Goal: Find specific fact

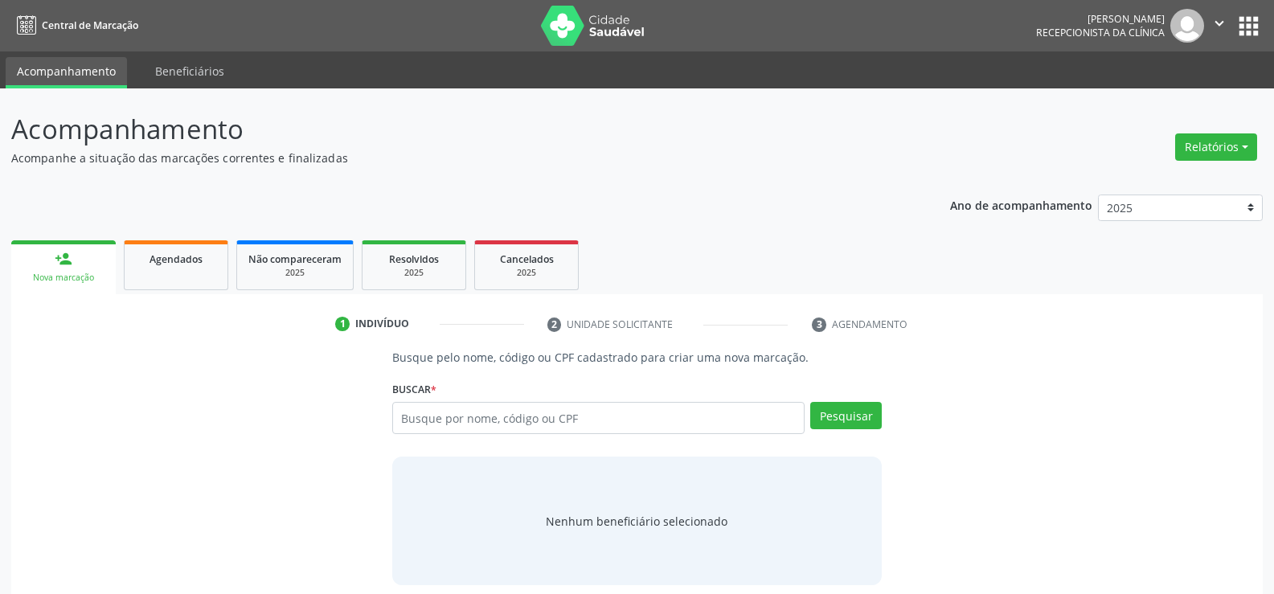
click at [482, 417] on input "text" at bounding box center [598, 418] width 412 height 32
type input "93389353453"
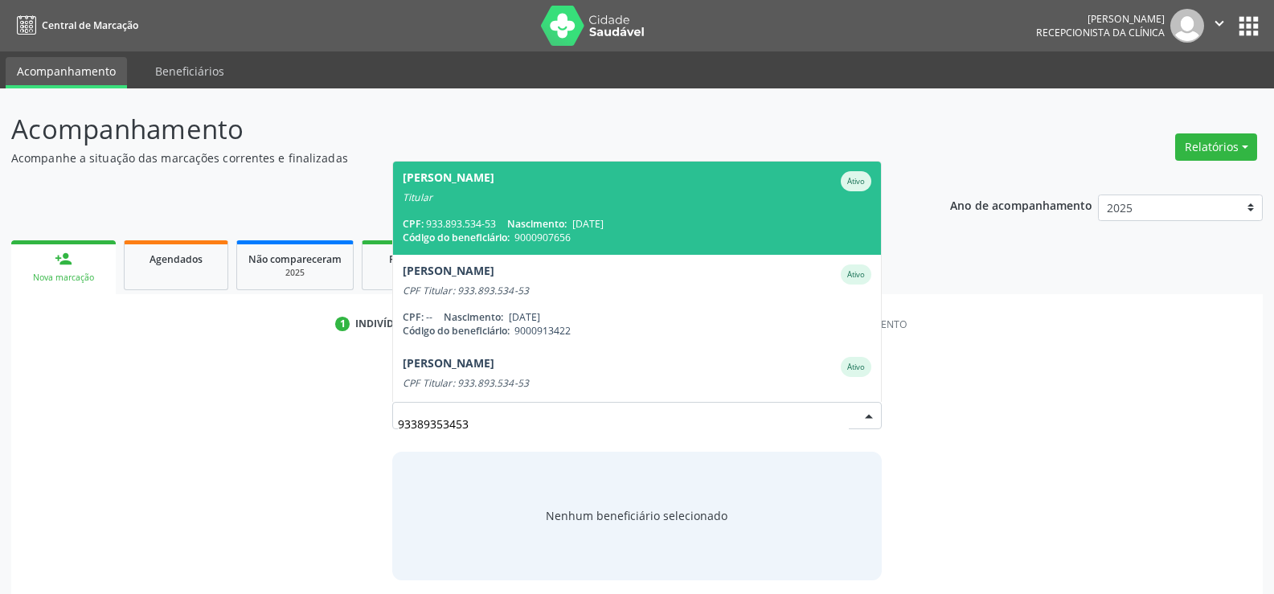
click at [545, 183] on div "[PERSON_NAME]" at bounding box center [637, 181] width 469 height 20
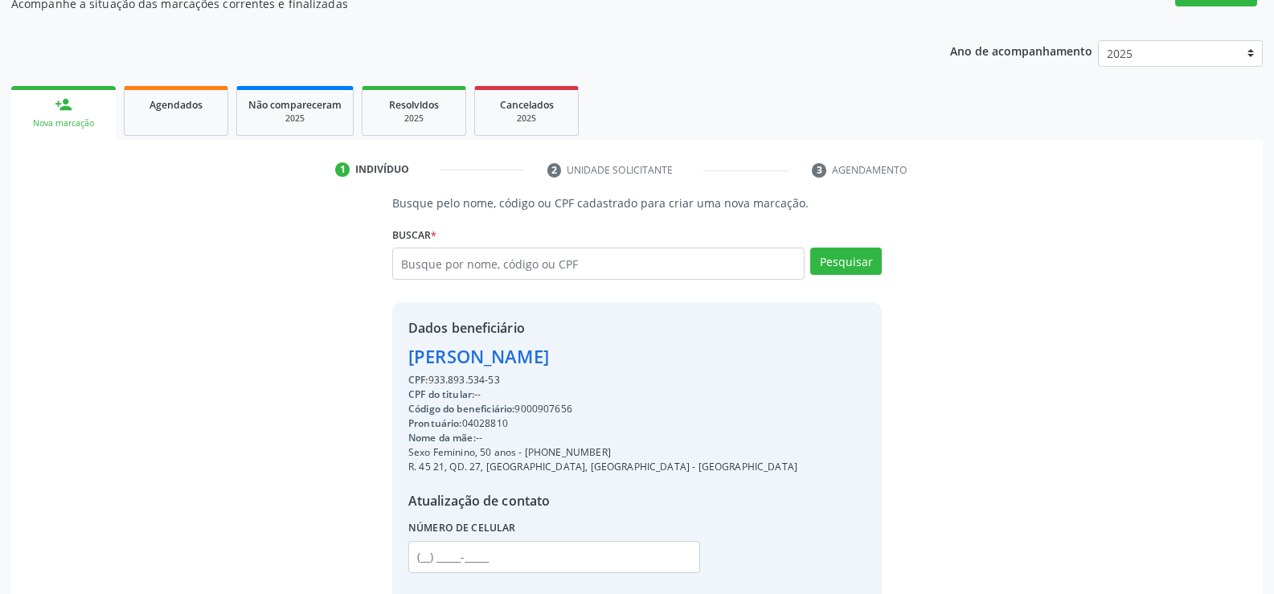
scroll to position [241, 0]
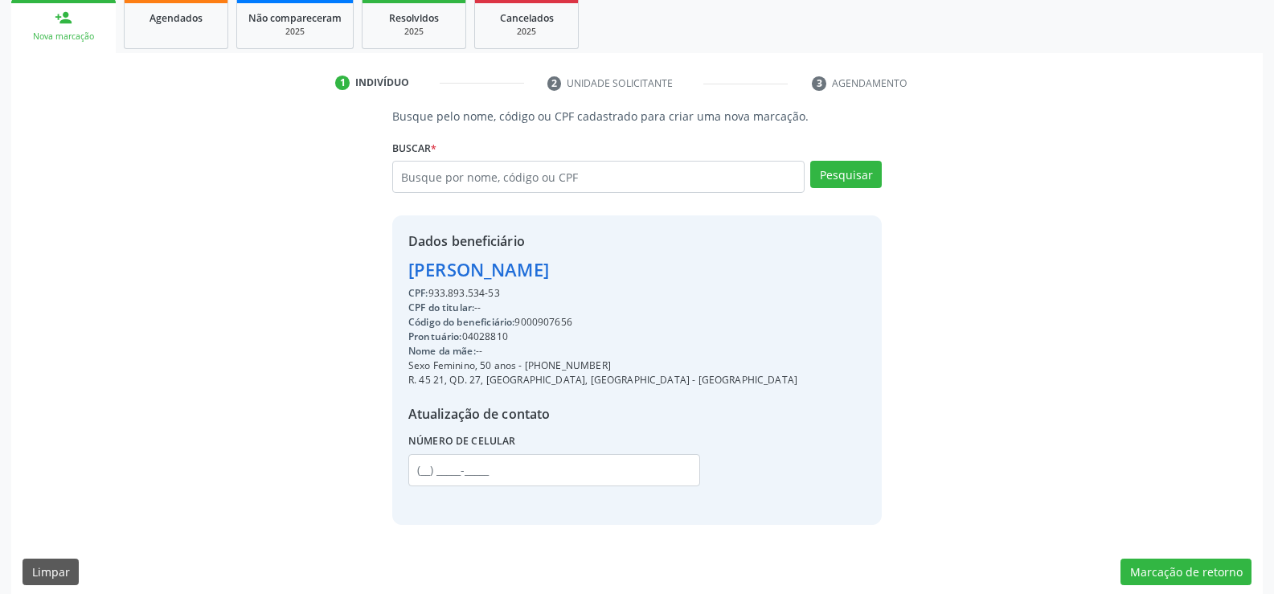
drag, startPoint x: 411, startPoint y: 270, endPoint x: 580, endPoint y: 294, distance: 170.5
click at [580, 294] on div "Dados beneficiário [PERSON_NAME] CPF: 933.893.534-53 CPF do titular: -- Código …" at bounding box center [602, 370] width 389 height 277
copy div "[PERSON_NAME] CPF: 933.893.534-53"
click at [526, 170] on input "text" at bounding box center [598, 177] width 412 height 32
type input "13579681400"
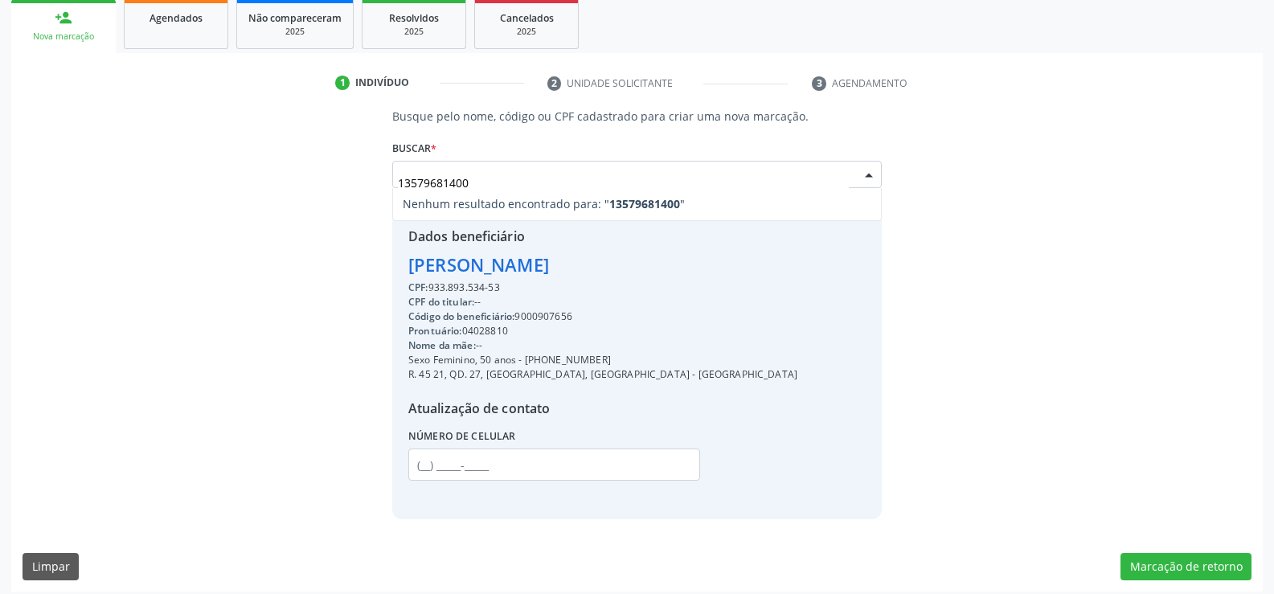
drag, startPoint x: 539, startPoint y: 181, endPoint x: 328, endPoint y: 182, distance: 211.4
click at [328, 182] on div "Busque pelo nome, código ou CPF cadastrado para criar uma nova marcação. [GEOGR…" at bounding box center [637, 314] width 1229 height 412
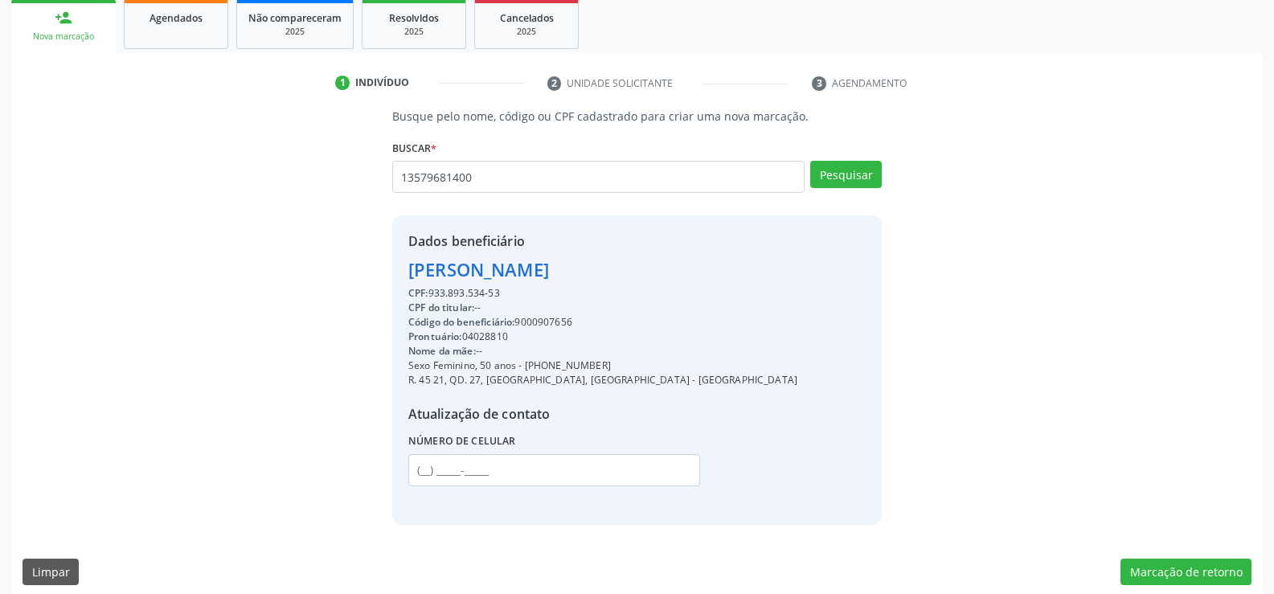
type input "13579681400"
type input "1"
type input "10341870404"
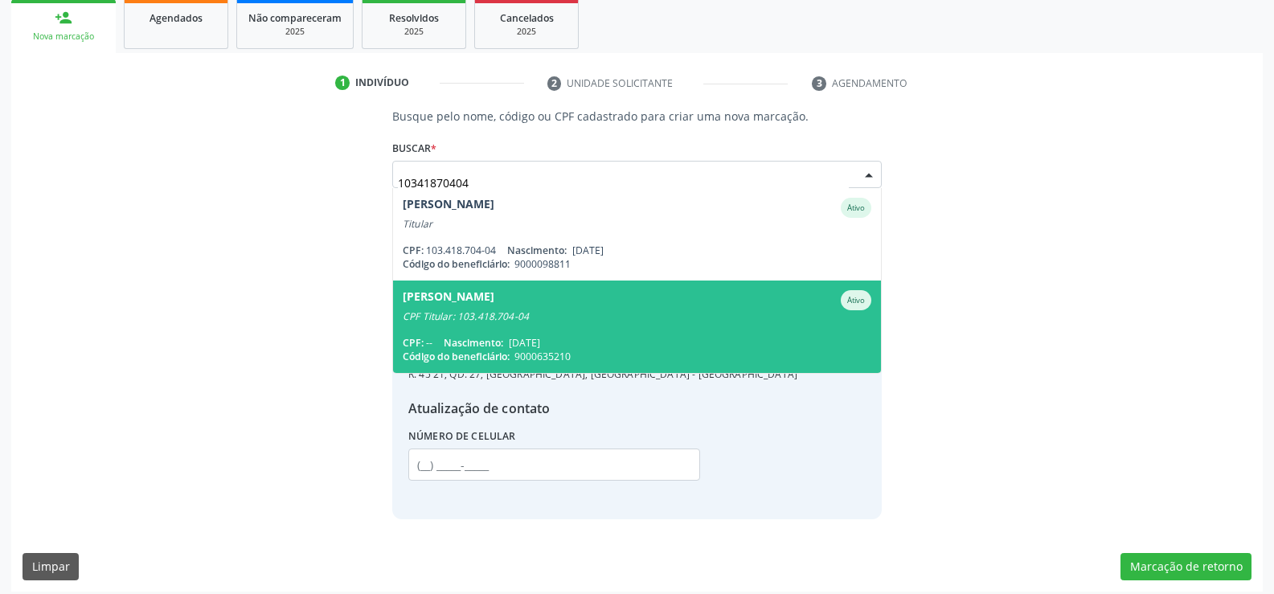
click at [505, 334] on span "[PERSON_NAME] CPF Titular: 103.418.704-04 CPF: -- Nascimento: [DATE] Código do …" at bounding box center [637, 327] width 488 height 92
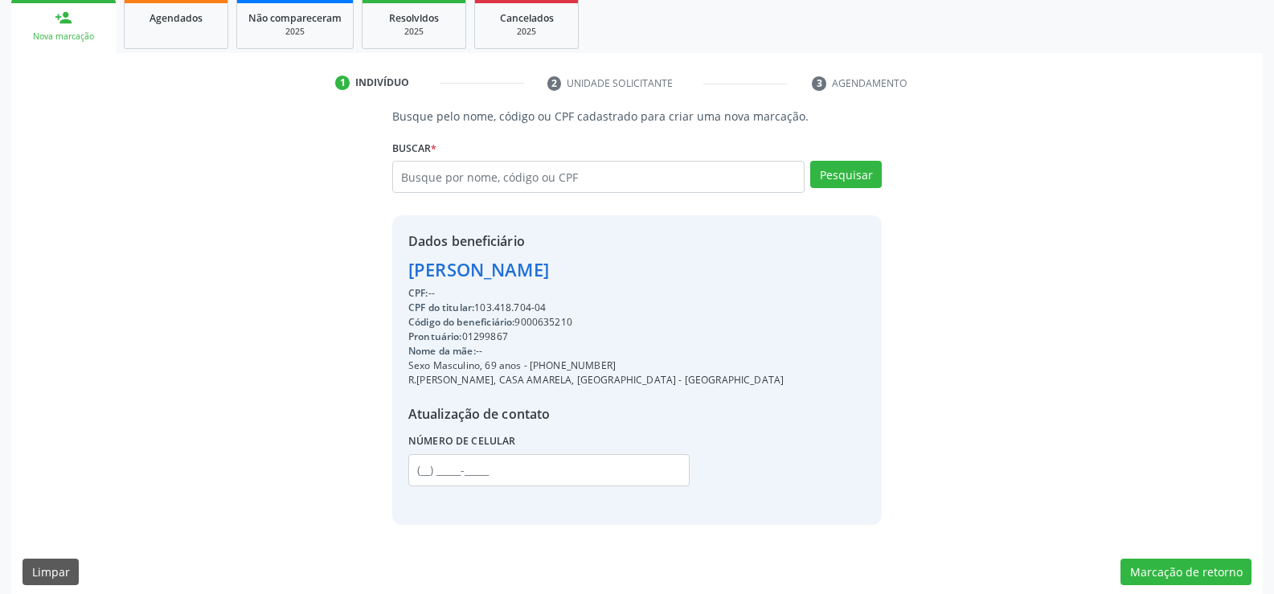
drag, startPoint x: 407, startPoint y: 267, endPoint x: 608, endPoint y: 310, distance: 205.5
click at [608, 310] on div "Dados beneficiário [PERSON_NAME] CPF: -- CPF do titular: 103.418.704-04 Código …" at bounding box center [637, 369] width 490 height 309
copy div "[PERSON_NAME] CPF: -- CPF do titular: 103.418.704-04"
